Goal: Task Accomplishment & Management: Use online tool/utility

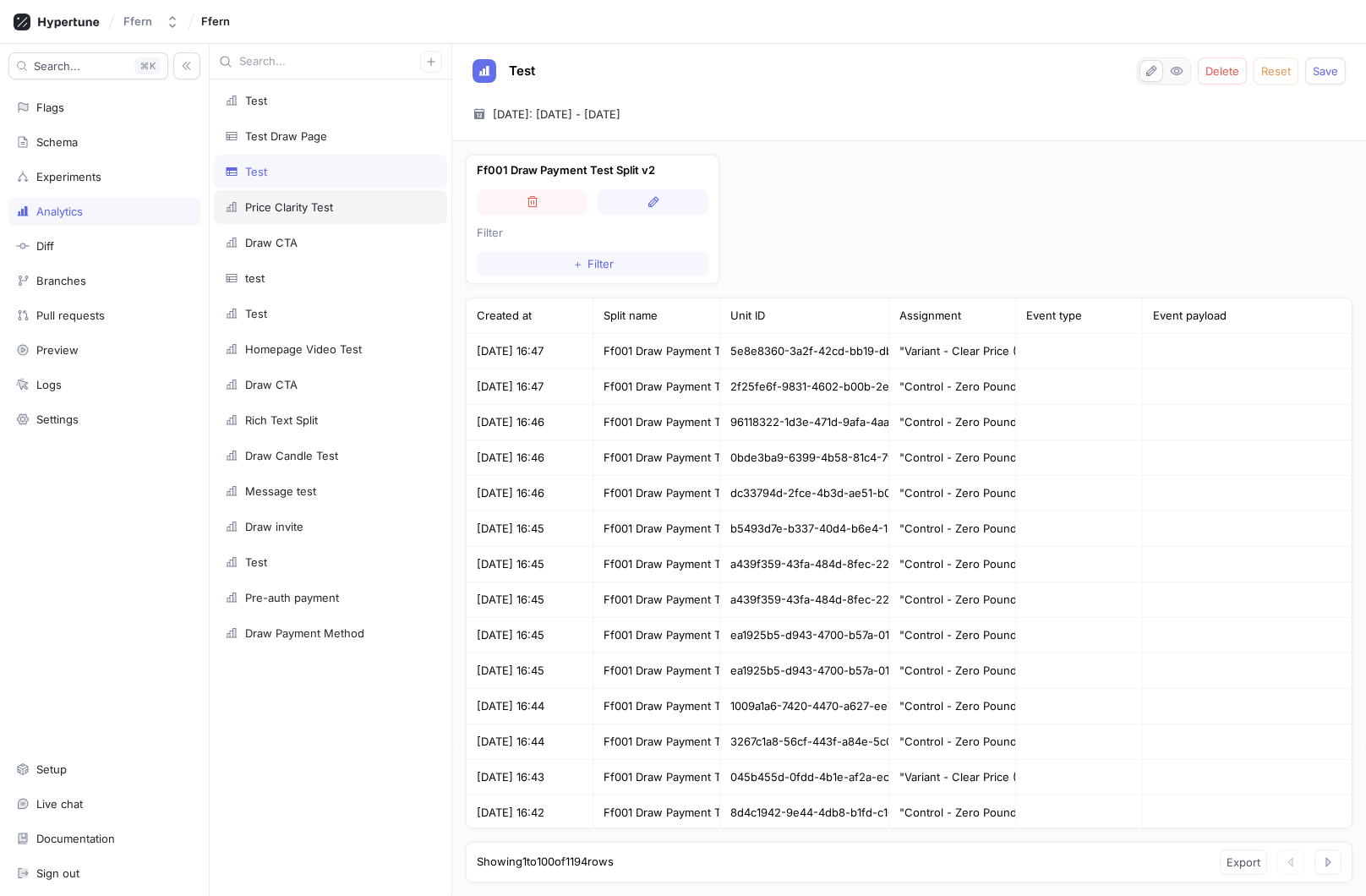
scroll to position [3069, 0]
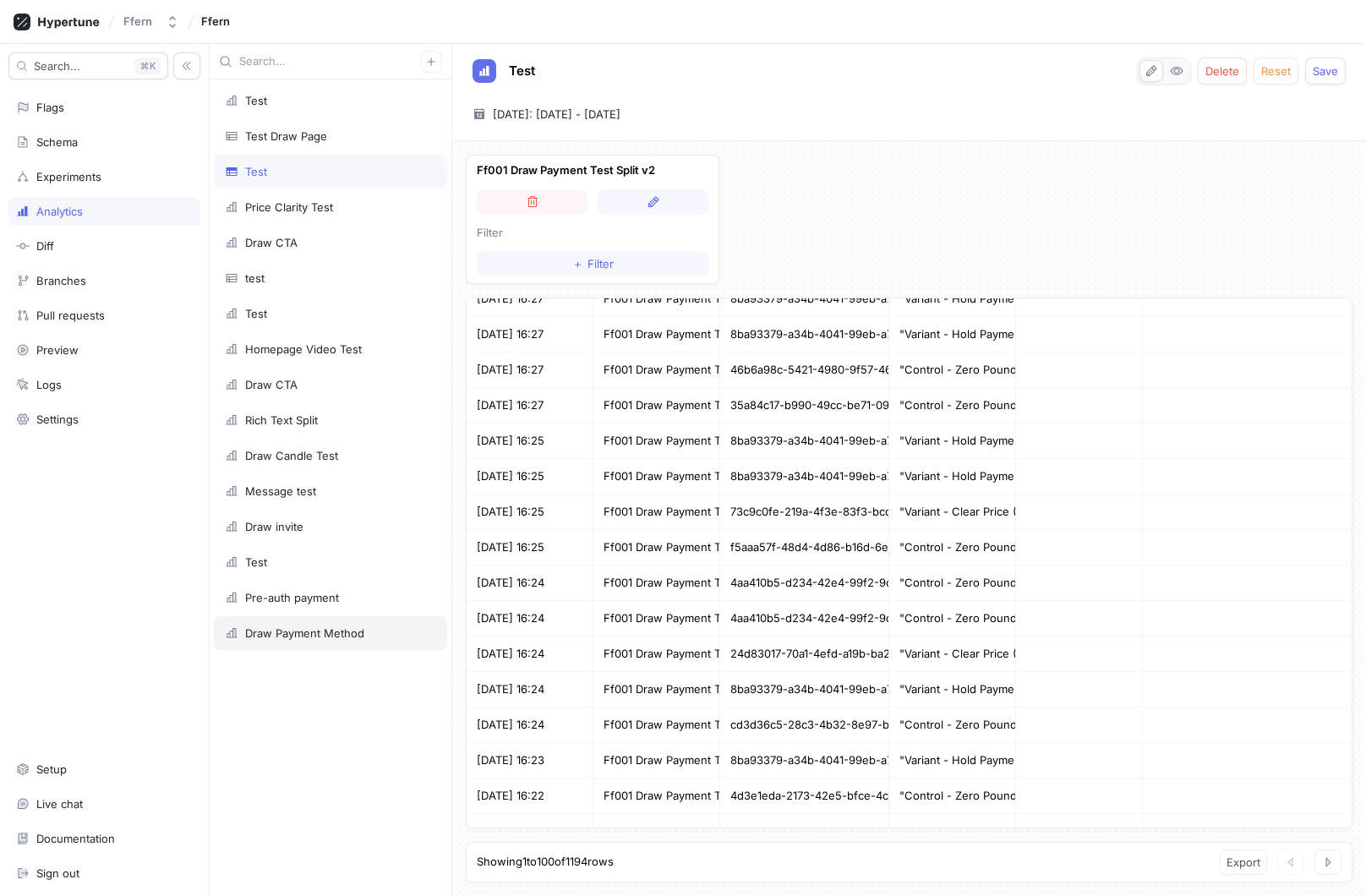
click at [292, 624] on div "Draw Payment Method" at bounding box center [331, 632] width 233 height 34
click at [1328, 77] on button "Save" at bounding box center [1326, 71] width 41 height 27
click at [310, 633] on div "Draw Payment Method" at bounding box center [305, 632] width 119 height 14
type textarea "x"
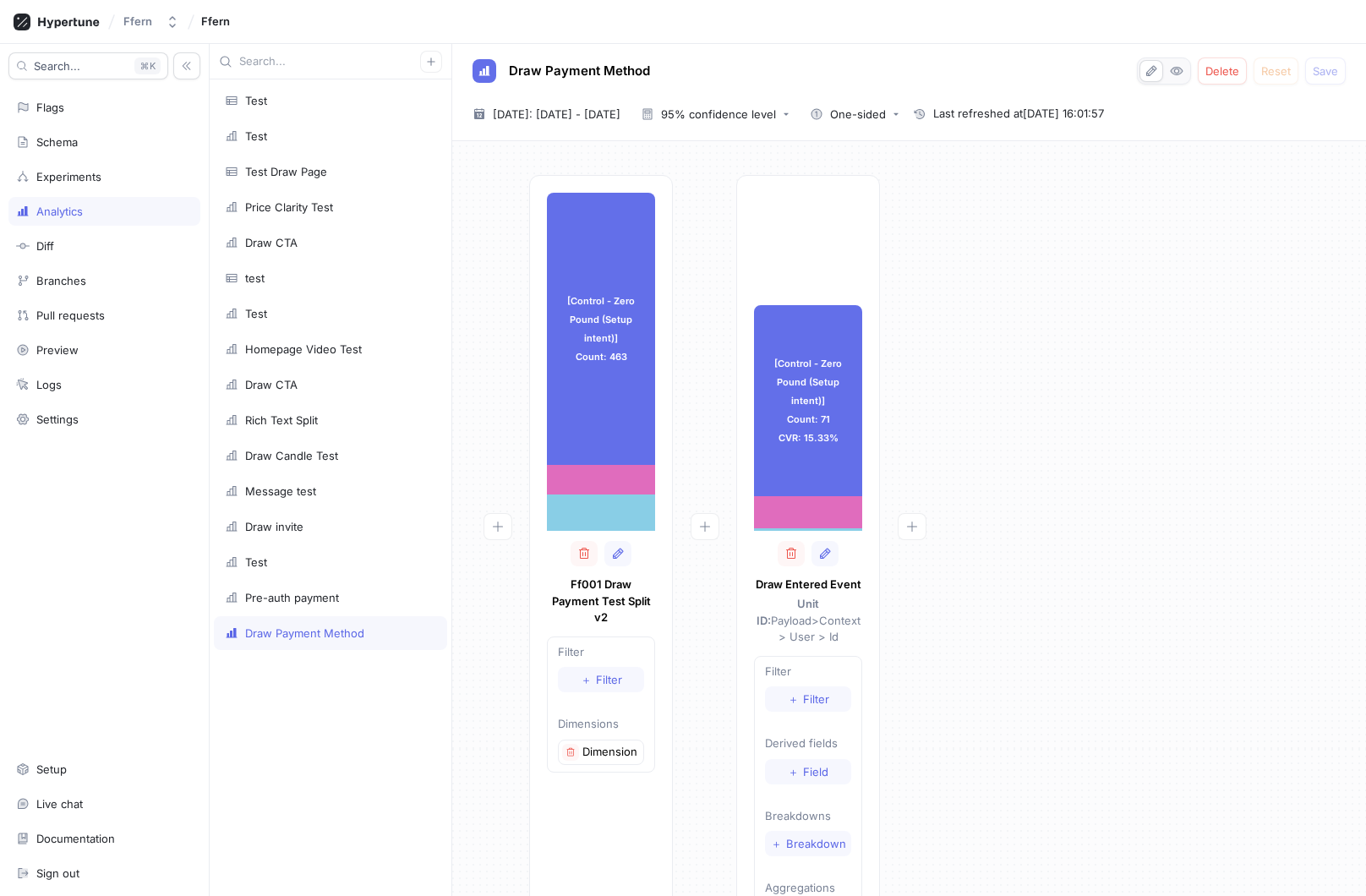
type textarea "x"
click at [621, 113] on span "[DATE]: [DATE] - [DATE]" at bounding box center [556, 114] width 128 height 17
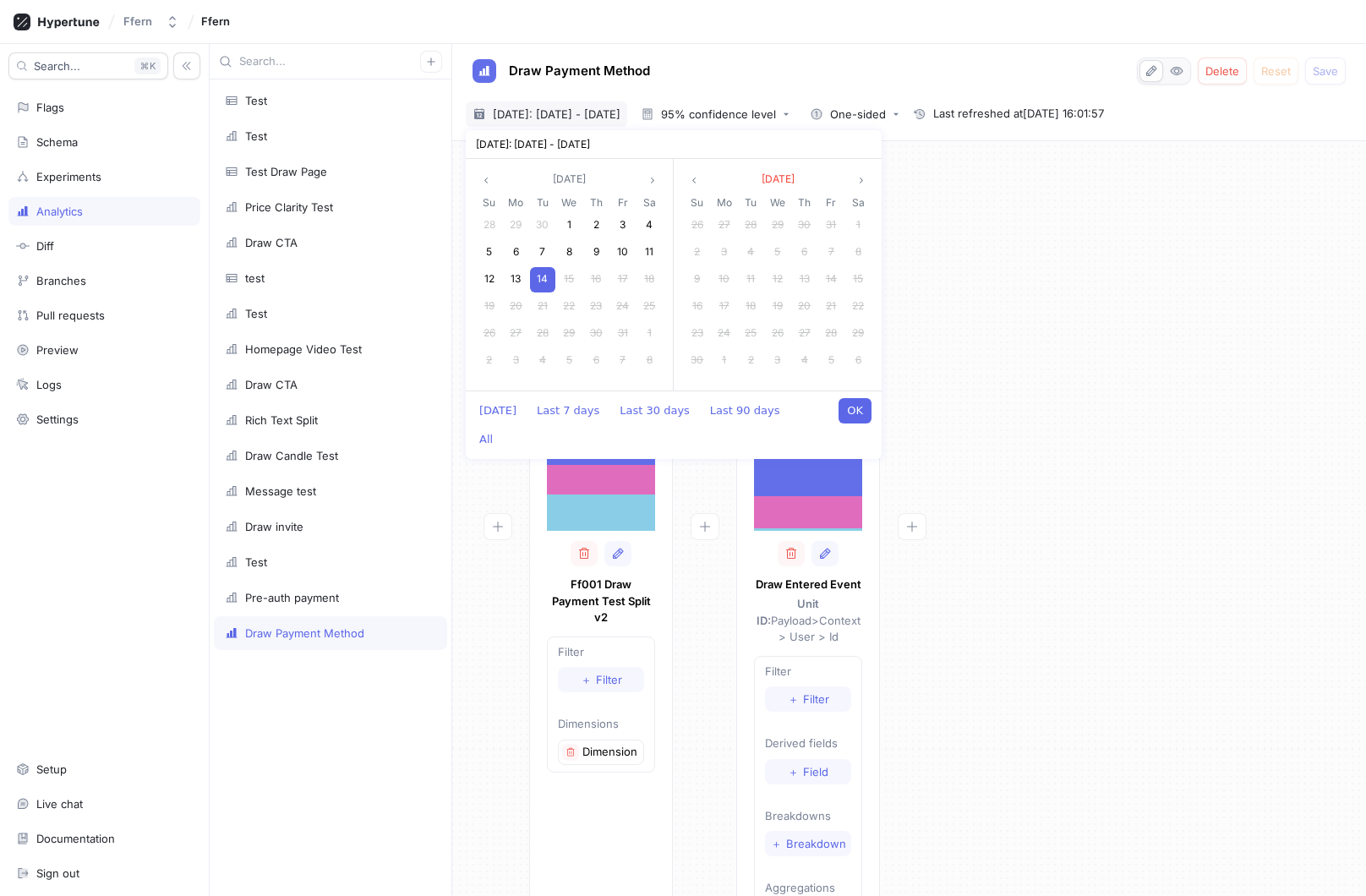
click at [542, 273] on span "14" at bounding box center [542, 278] width 11 height 13
click at [861, 412] on button "OK" at bounding box center [854, 410] width 33 height 25
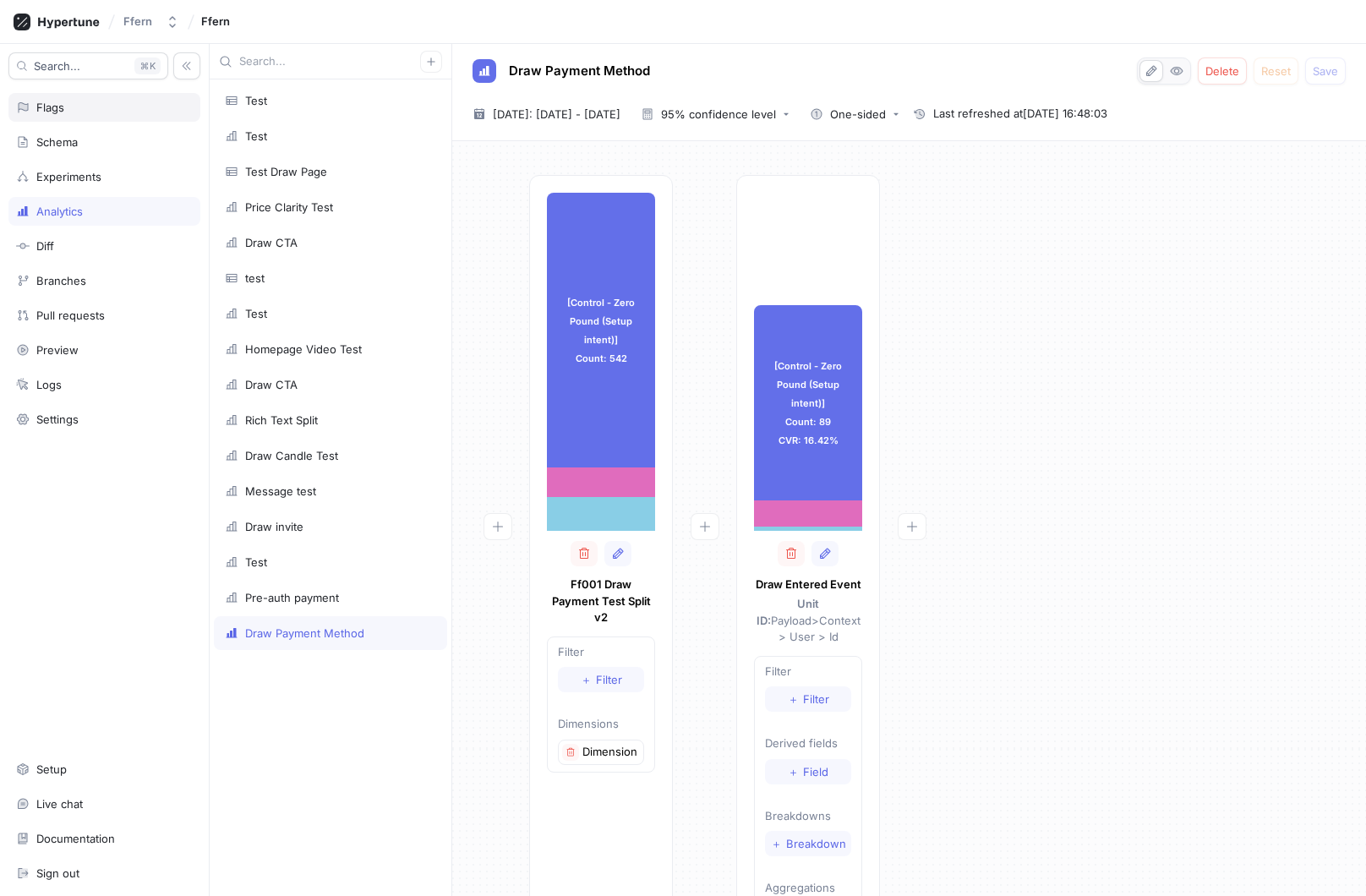
click at [134, 118] on div "Flags" at bounding box center [104, 107] width 192 height 29
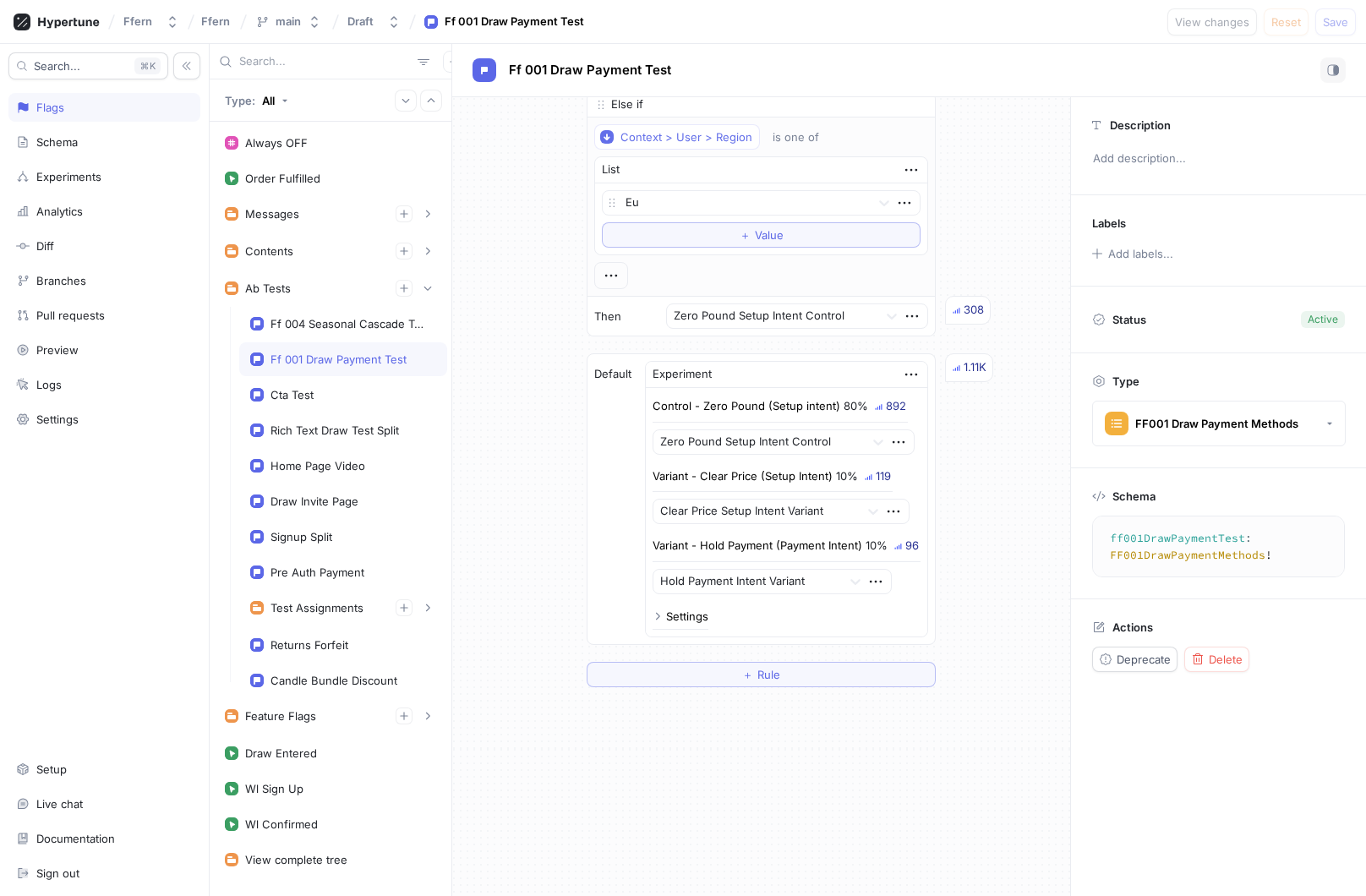
scroll to position [810, 0]
type textarea "x"
